Goal: Navigation & Orientation: Find specific page/section

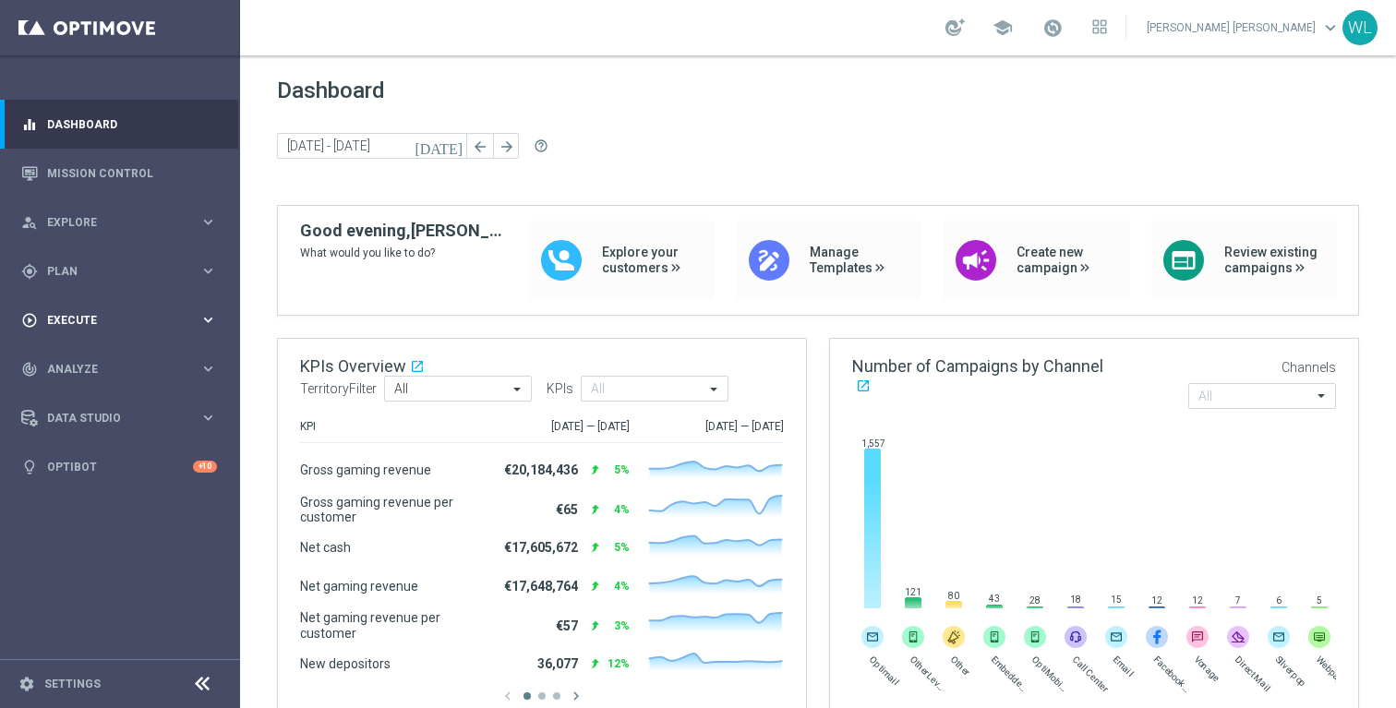
click at [109, 325] on div "play_circle_outline Execute" at bounding box center [110, 320] width 178 height 17
click at [105, 357] on link "Campaign Builder" at bounding box center [120, 358] width 144 height 15
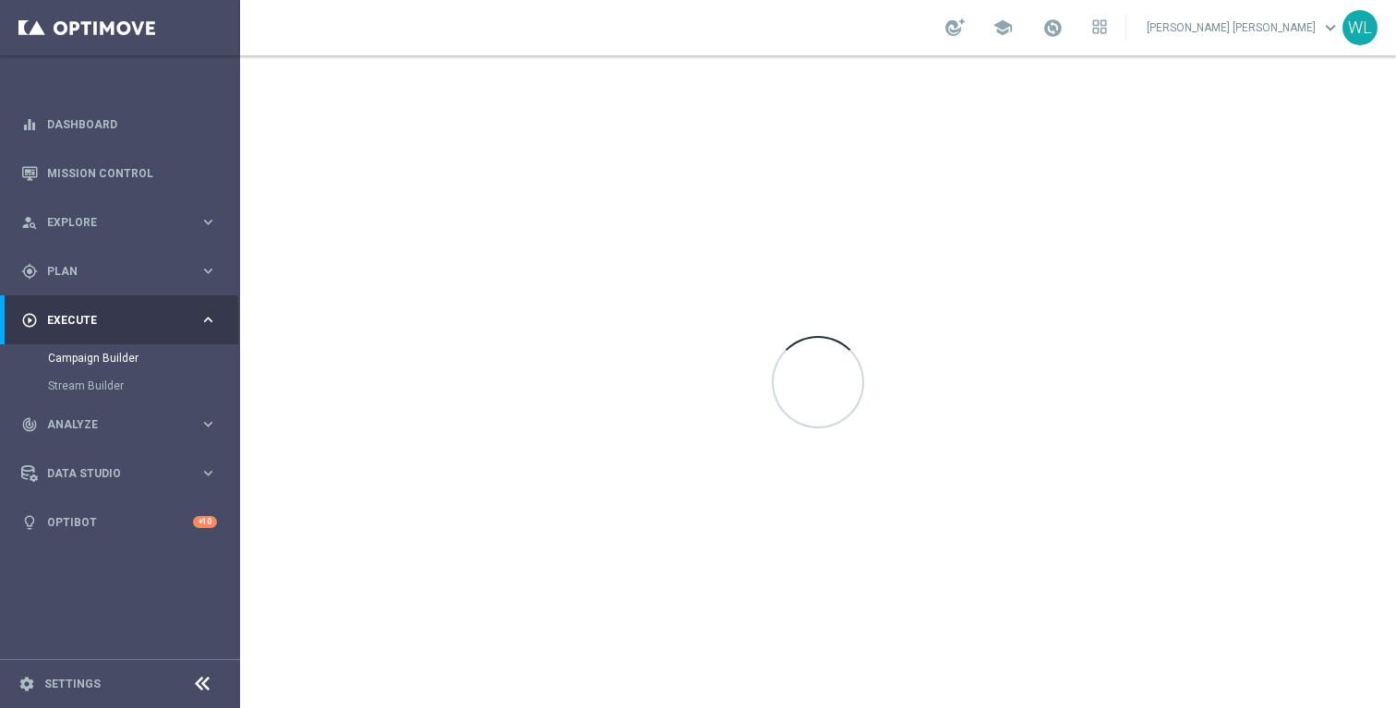
drag, startPoint x: 97, startPoint y: 687, endPoint x: 148, endPoint y: 661, distance: 57.0
click at [97, 687] on div "settings Settings" at bounding box center [92, 684] width 185 height 17
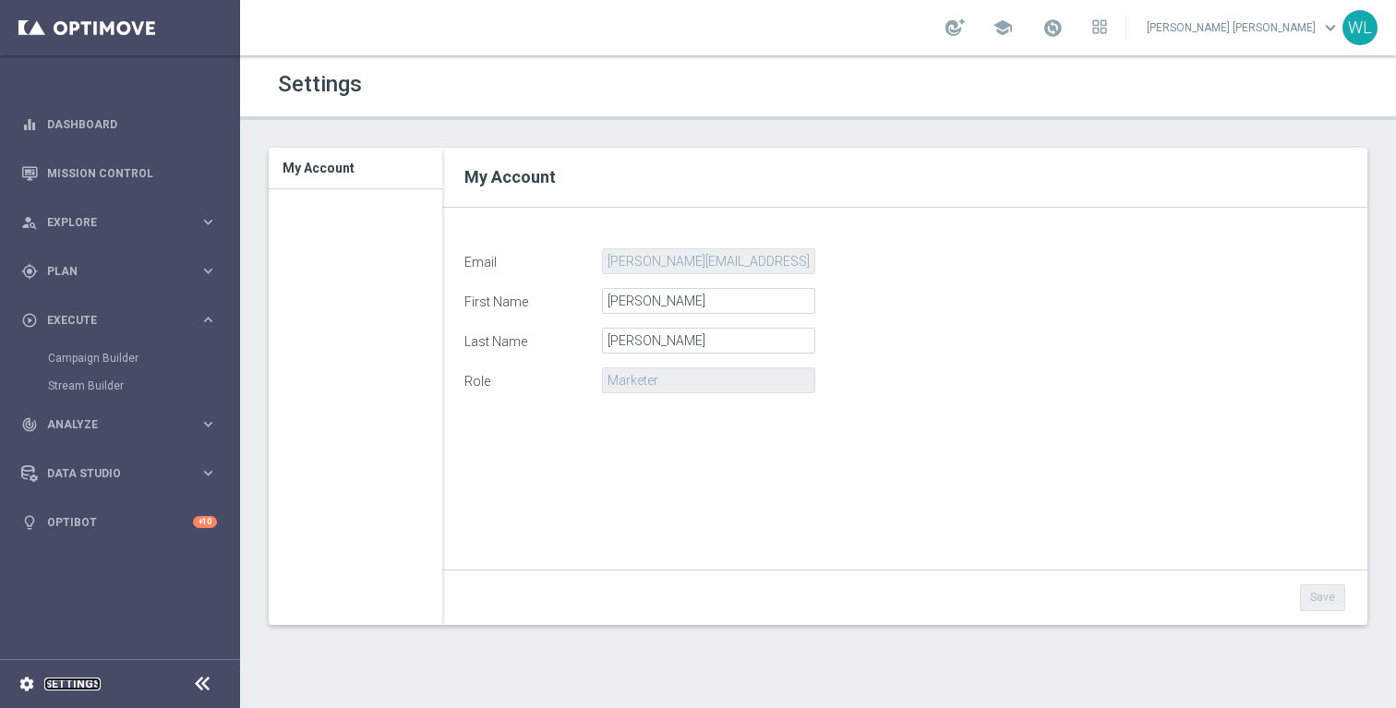
click at [80, 681] on link "Settings" at bounding box center [72, 683] width 56 height 11
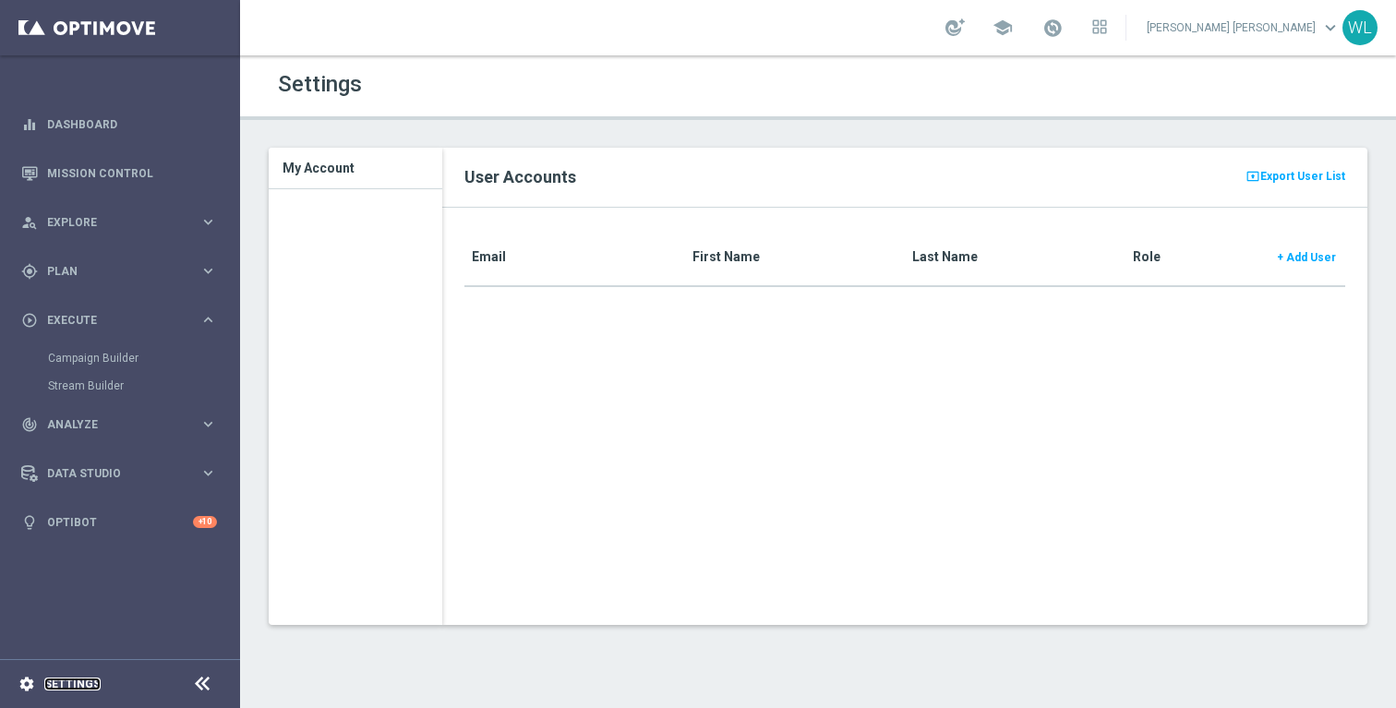
click at [66, 678] on link "Settings" at bounding box center [72, 683] width 56 height 11
drag, startPoint x: 87, startPoint y: 682, endPoint x: 129, endPoint y: 683, distance: 42.5
click at [87, 683] on link "Settings" at bounding box center [72, 683] width 56 height 11
click at [204, 682] on icon at bounding box center [202, 684] width 22 height 22
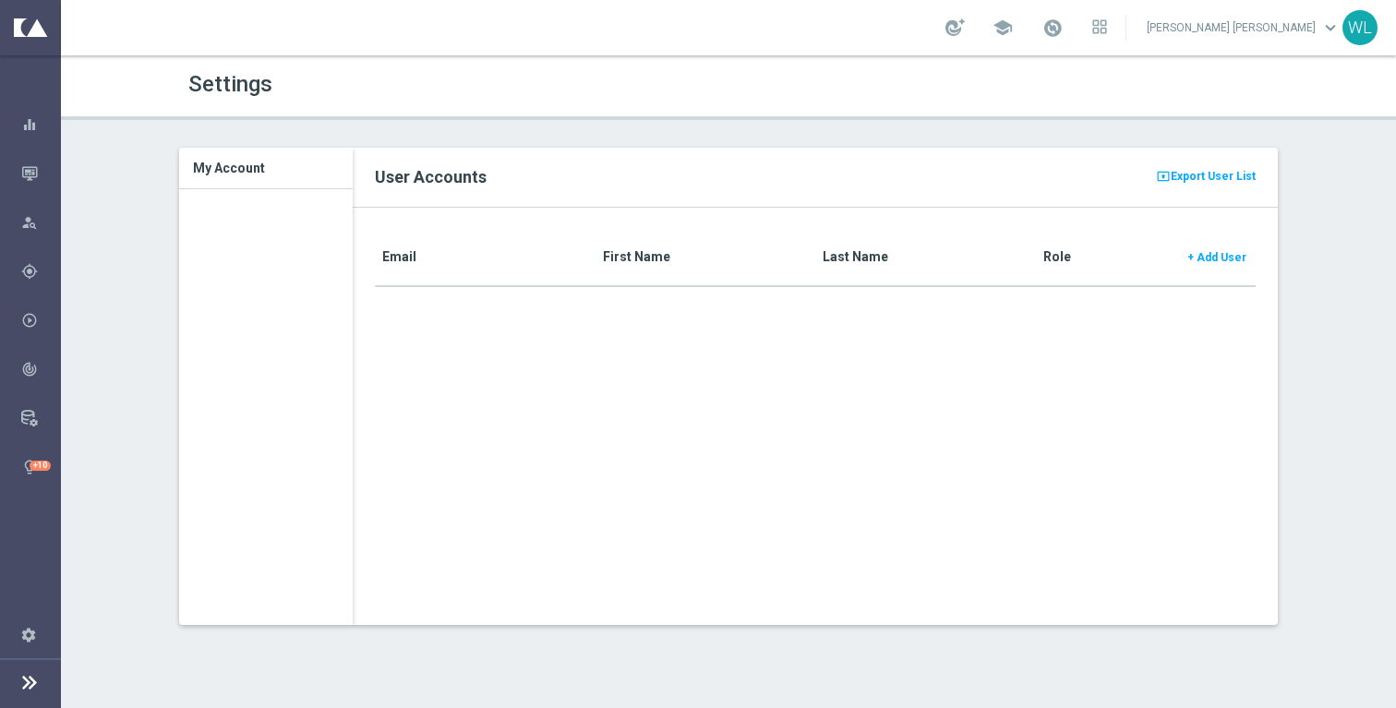
click at [29, 675] on icon at bounding box center [29, 682] width 22 height 22
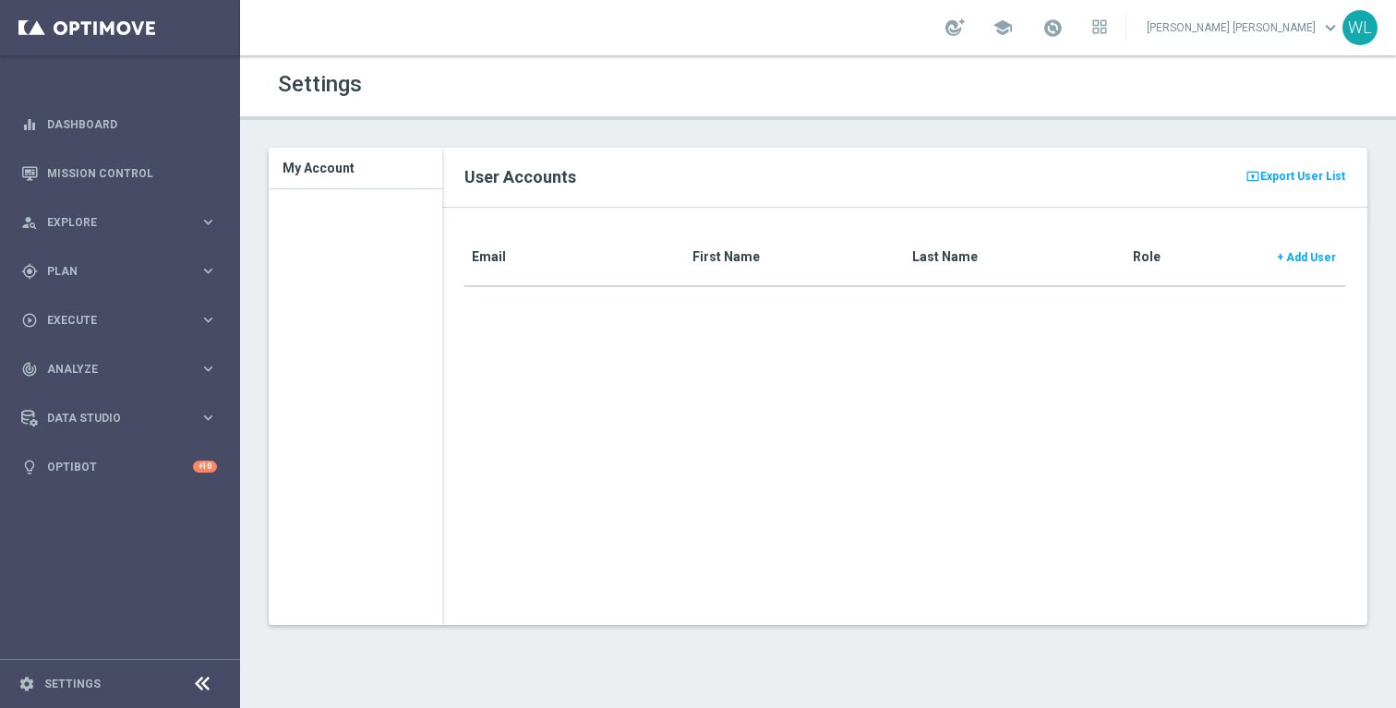
click at [30, 675] on footer "settings Settings" at bounding box center [120, 683] width 240 height 49
drag, startPoint x: 32, startPoint y: 682, endPoint x: 53, endPoint y: 594, distance: 90.9
click at [32, 680] on icon "settings" at bounding box center [26, 684] width 17 height 17
click at [68, 474] on link "Optibot" at bounding box center [120, 466] width 146 height 49
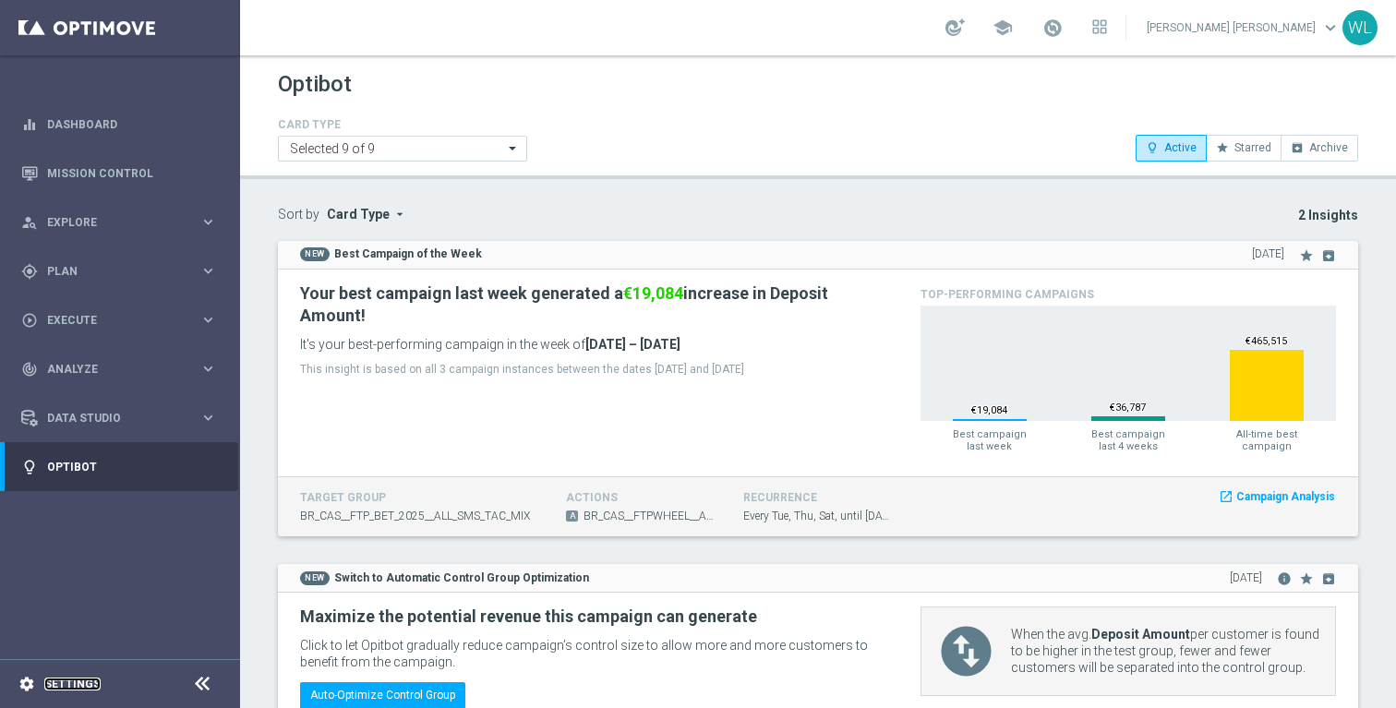
click at [73, 685] on link "Settings" at bounding box center [72, 683] width 56 height 11
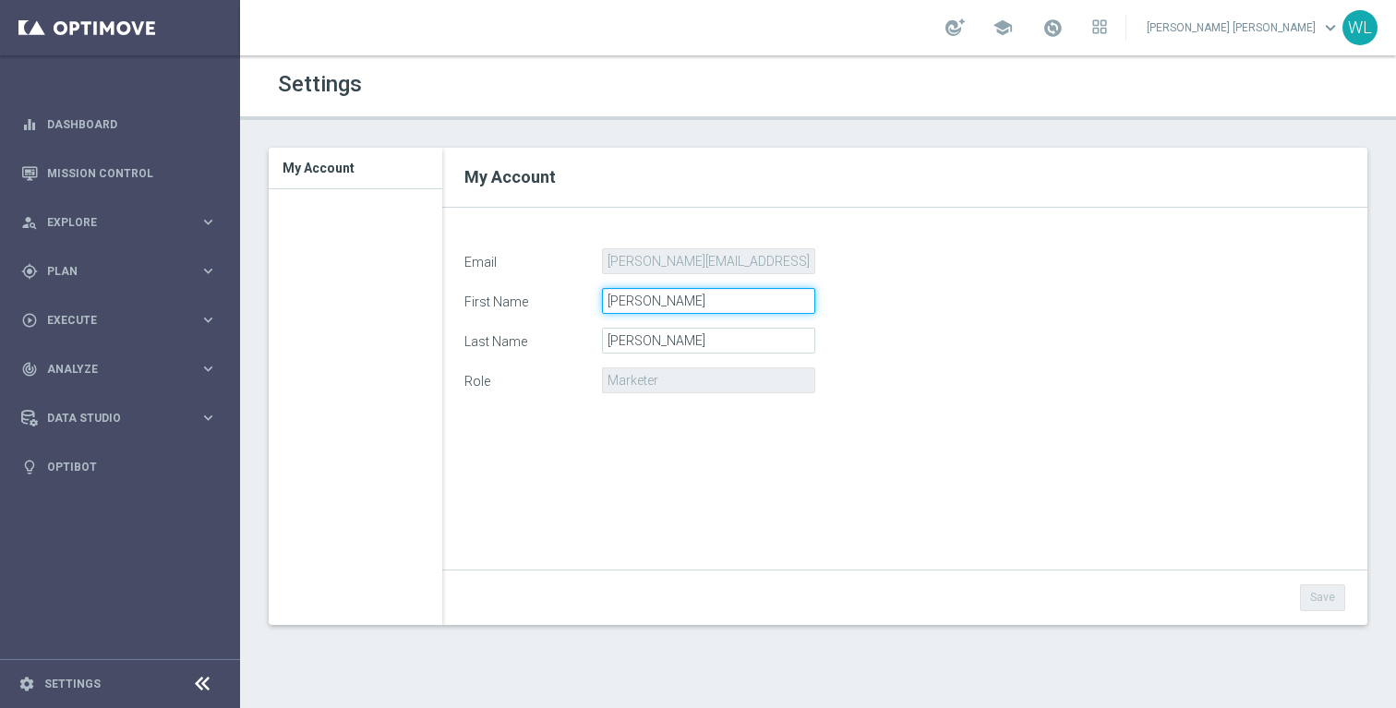
click at [653, 310] on input "[PERSON_NAME]" at bounding box center [708, 301] width 213 height 26
click at [102, 323] on span "Execute" at bounding box center [123, 320] width 152 height 11
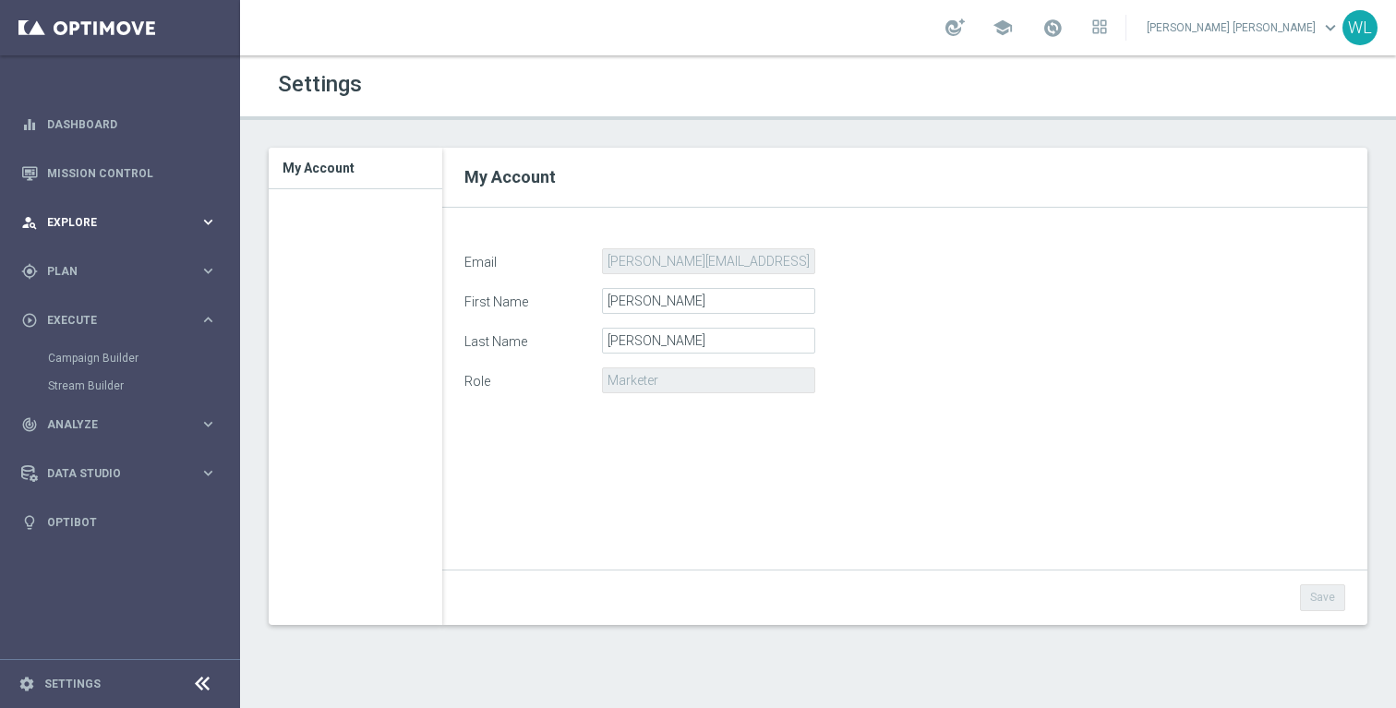
click at [101, 224] on span "Explore" at bounding box center [123, 222] width 152 height 11
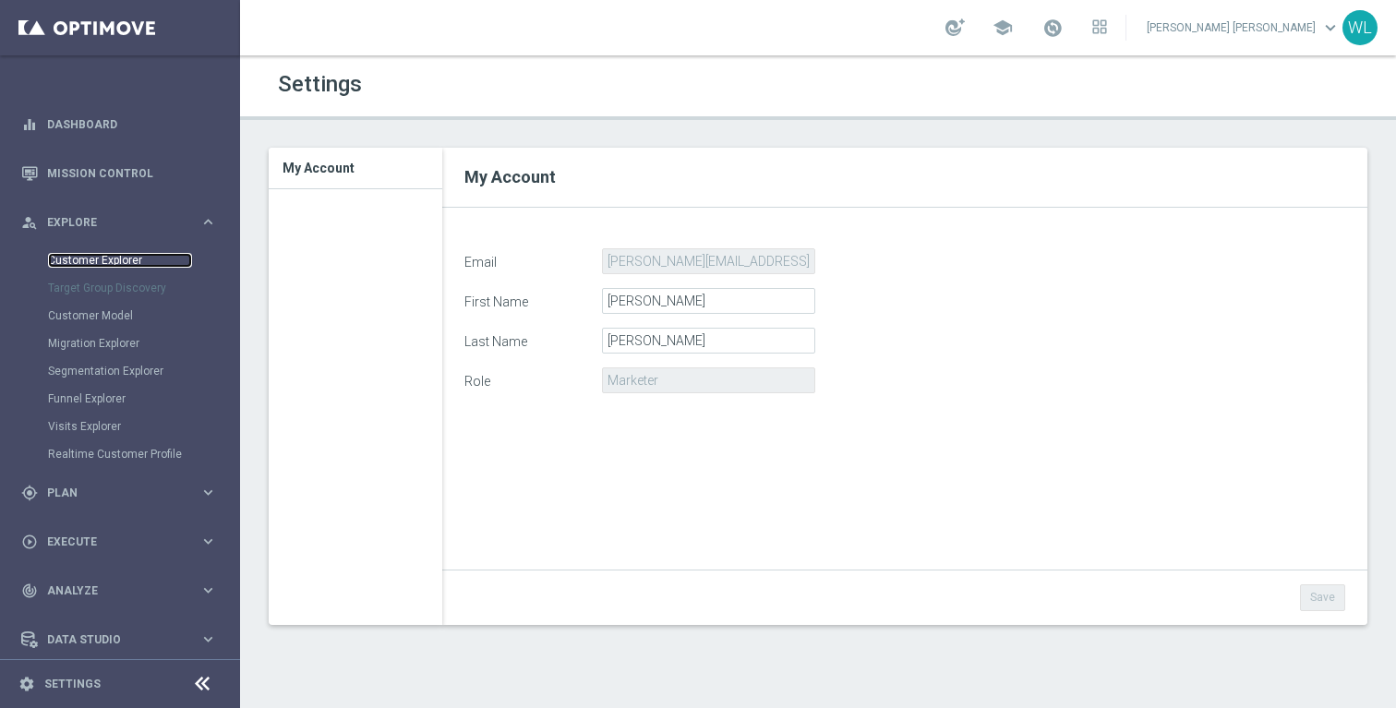
click at [102, 262] on link "Customer Explorer" at bounding box center [120, 260] width 144 height 15
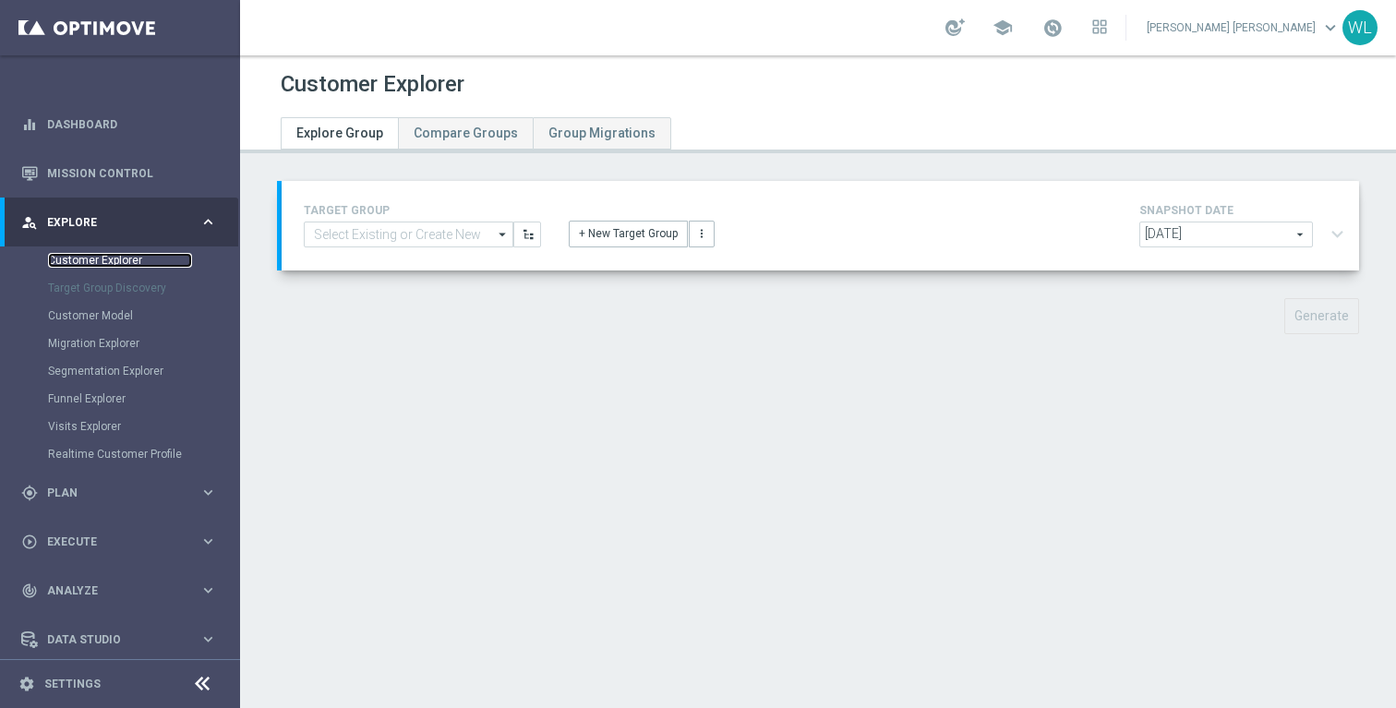
scroll to position [58, 0]
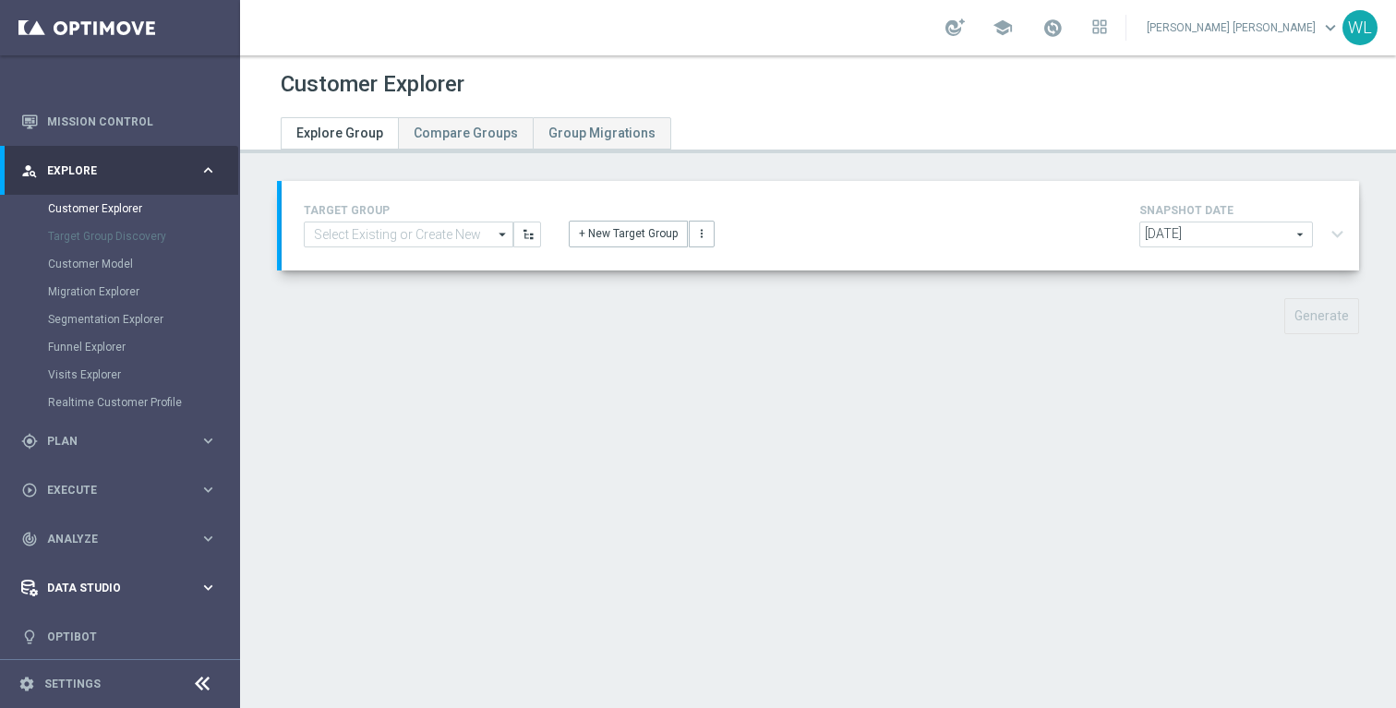
click at [111, 576] on div "Data Studio keyboard_arrow_right" at bounding box center [119, 587] width 238 height 49
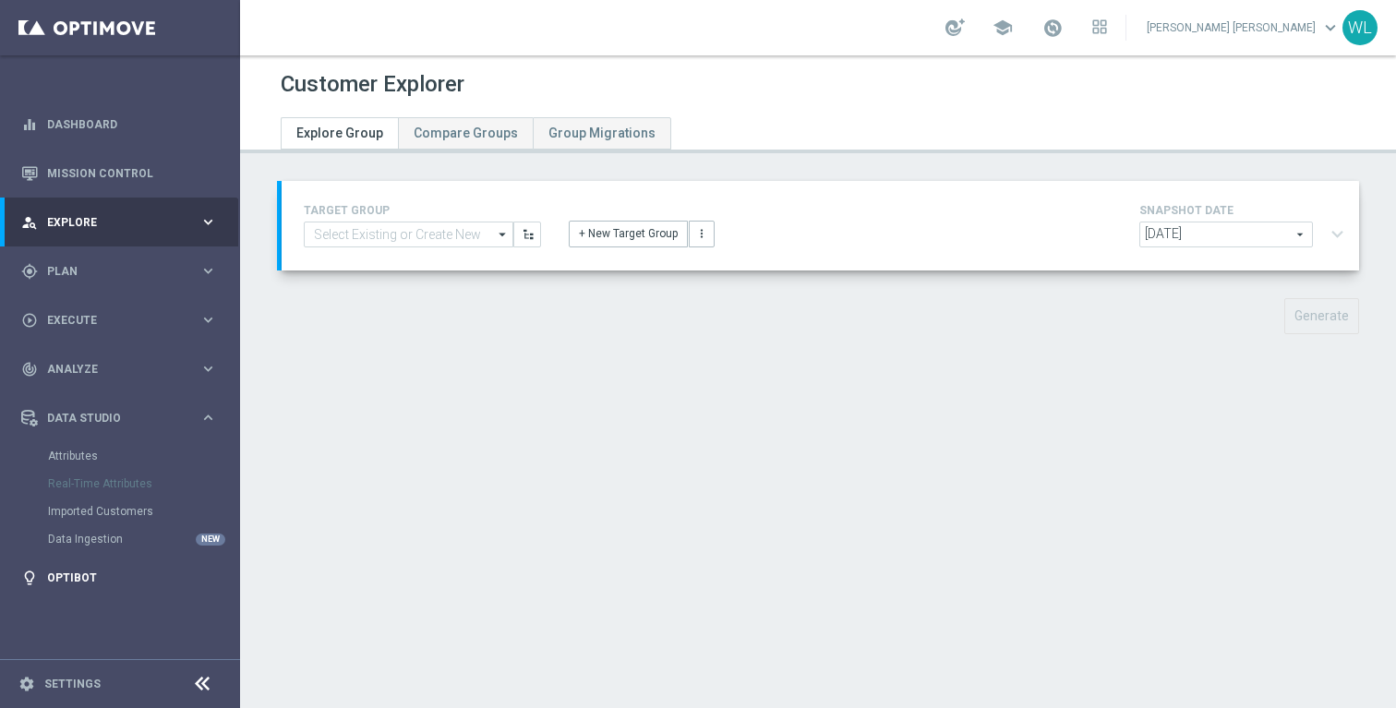
scroll to position [0, 0]
click at [132, 506] on link "Imported Customers" at bounding box center [120, 511] width 144 height 15
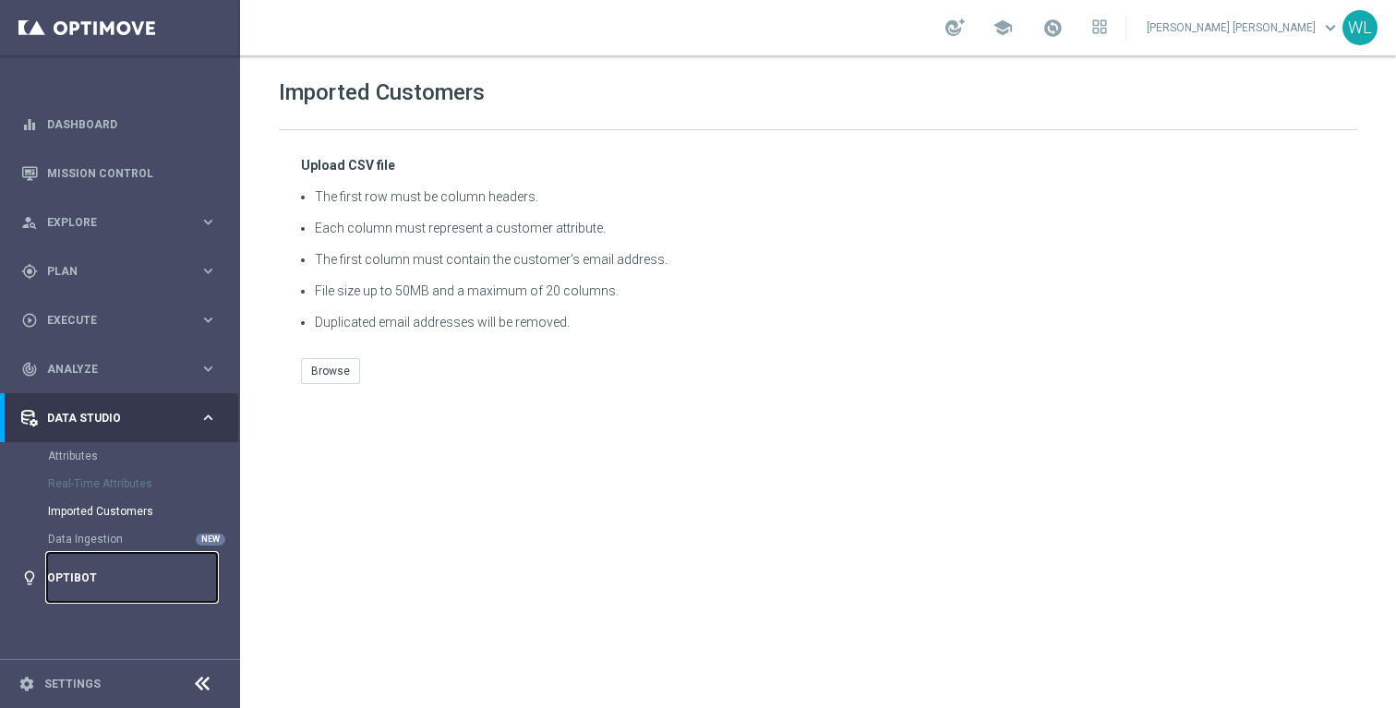
click at [85, 579] on link "Optibot" at bounding box center [132, 577] width 170 height 49
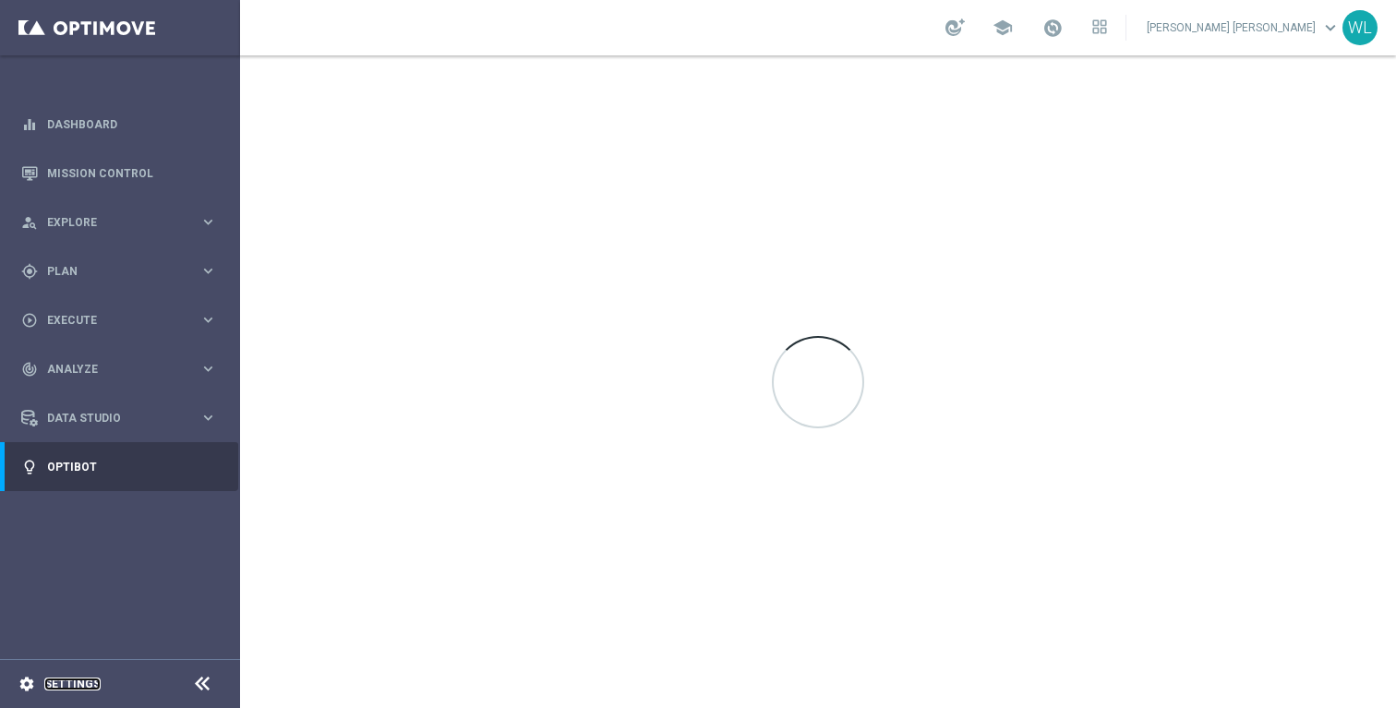
click at [73, 687] on link "Settings" at bounding box center [72, 683] width 56 height 11
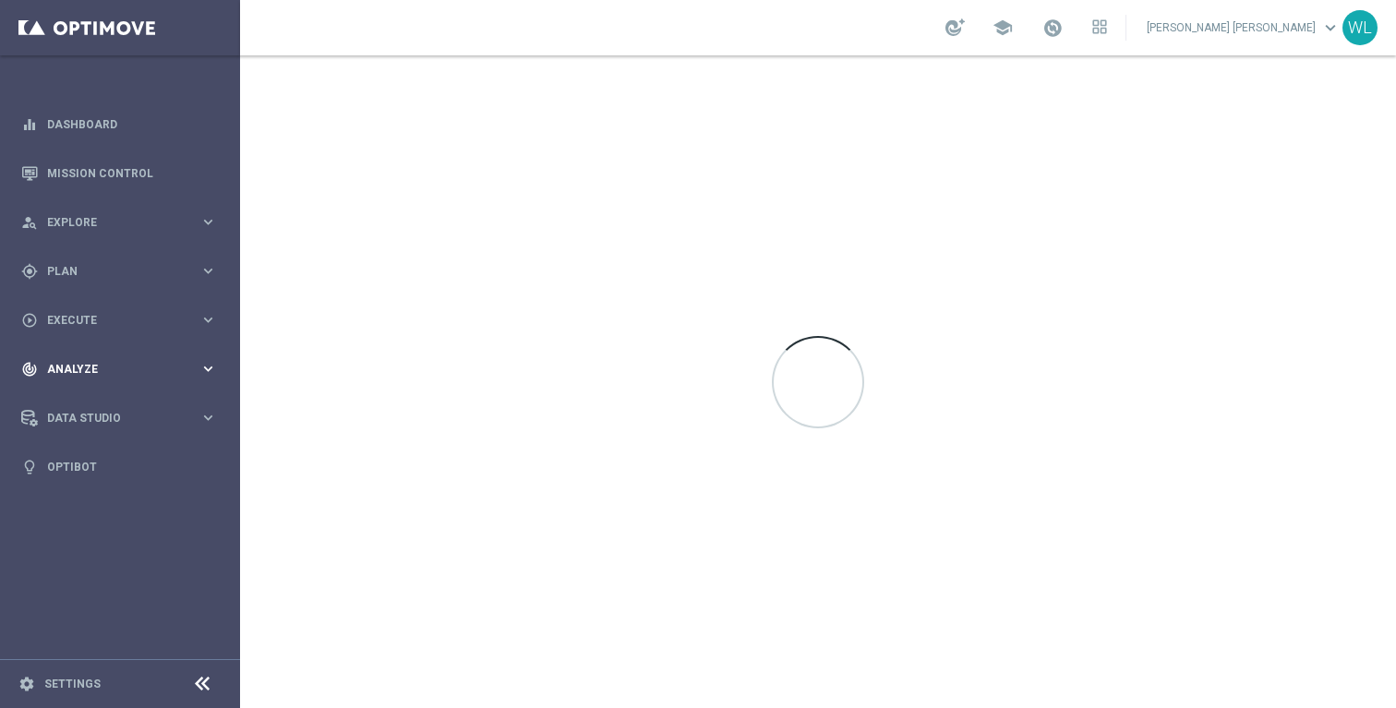
click at [98, 372] on span "Analyze" at bounding box center [123, 369] width 152 height 11
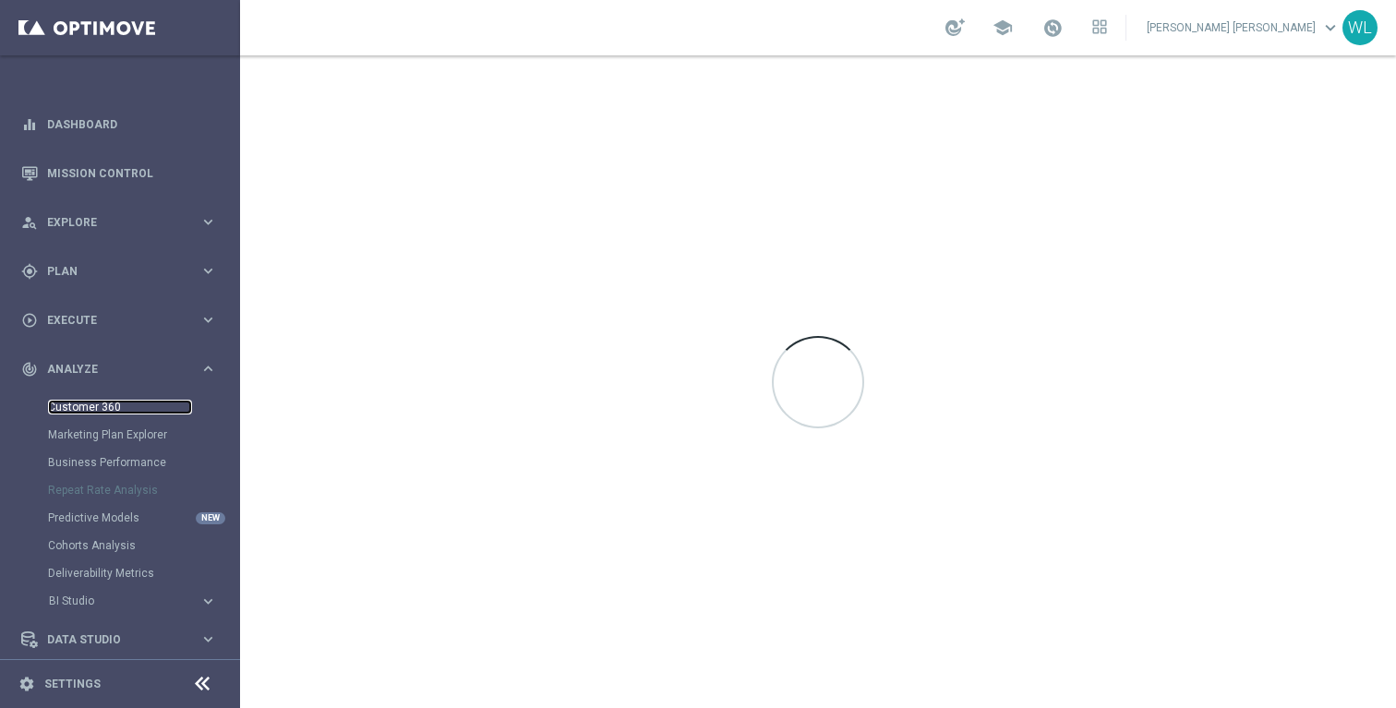
click at [110, 406] on link "Customer 360" at bounding box center [120, 407] width 144 height 15
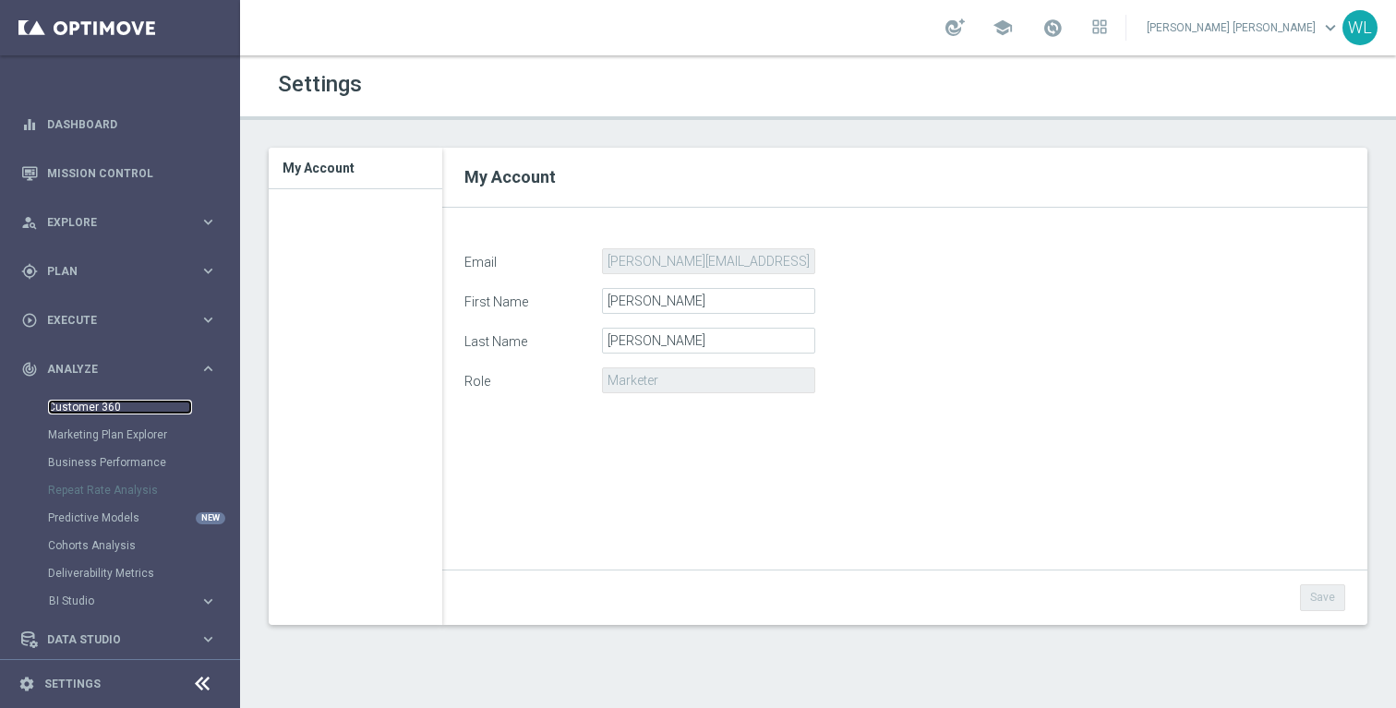
click at [111, 403] on link "Customer 360" at bounding box center [120, 407] width 144 height 15
click at [462, 419] on div "Email [PERSON_NAME][EMAIL_ADDRESS][PERSON_NAME][DOMAIN_NAME] First Name [PERSON…" at bounding box center [904, 335] width 908 height 174
click at [126, 438] on link "Marketing Plan Explorer" at bounding box center [120, 434] width 144 height 15
click at [124, 462] on link "Business Performance" at bounding box center [120, 462] width 144 height 15
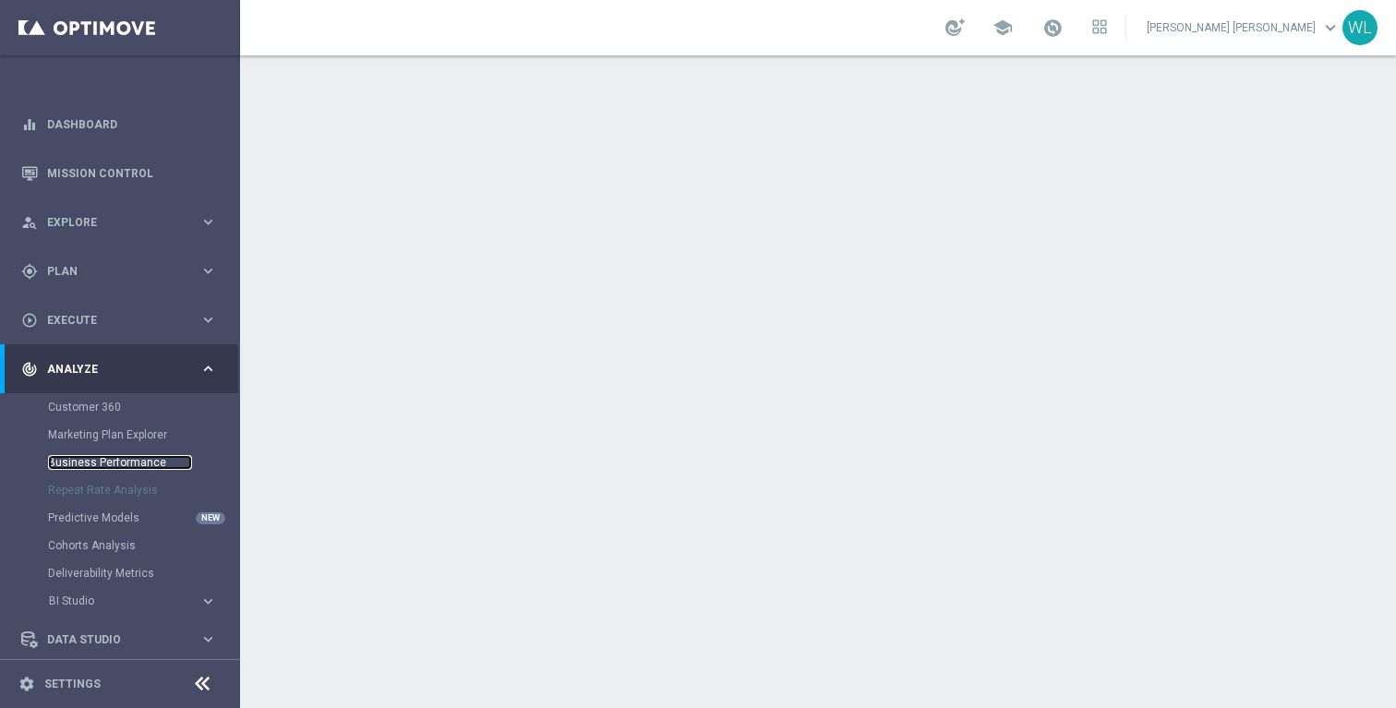
click at [133, 460] on link "Business Performance" at bounding box center [120, 462] width 144 height 15
click at [107, 405] on link "Customer 360" at bounding box center [120, 407] width 144 height 15
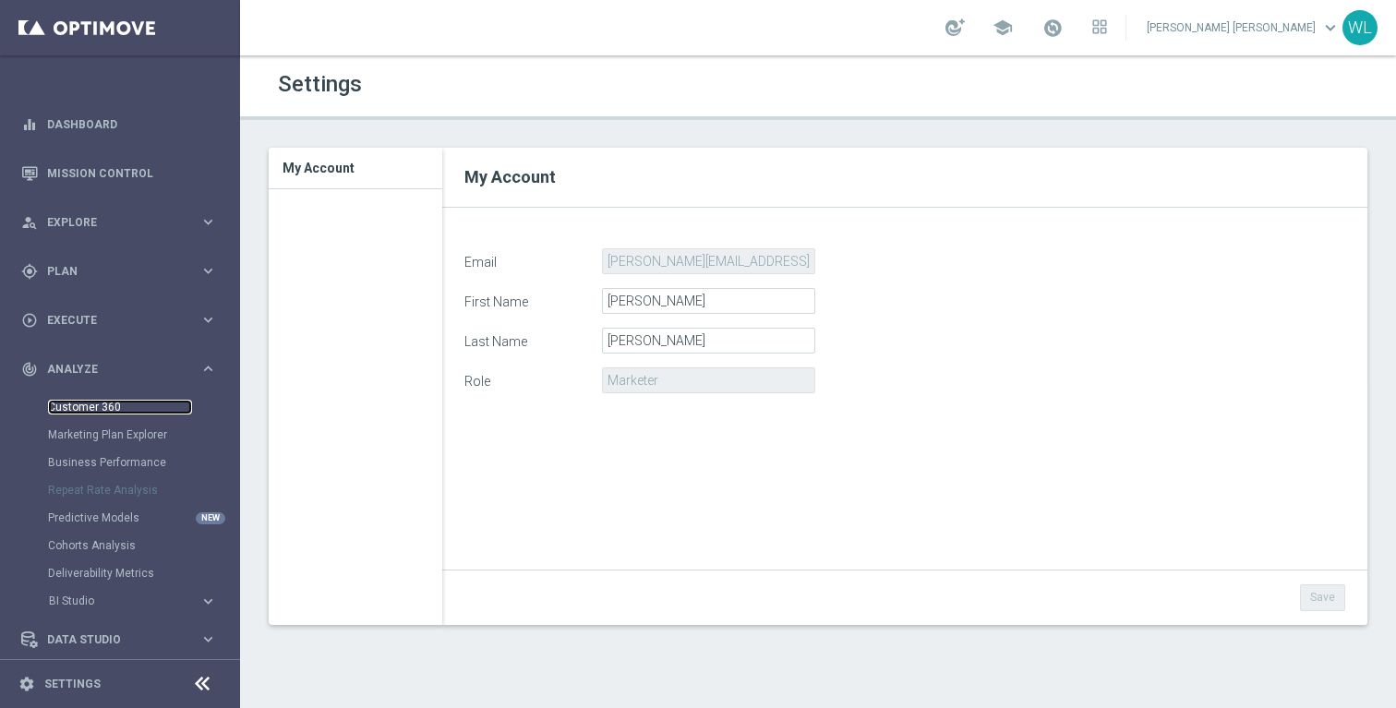
click at [107, 405] on link "Customer 360" at bounding box center [120, 407] width 144 height 15
